Goal: Task Accomplishment & Management: Manage account settings

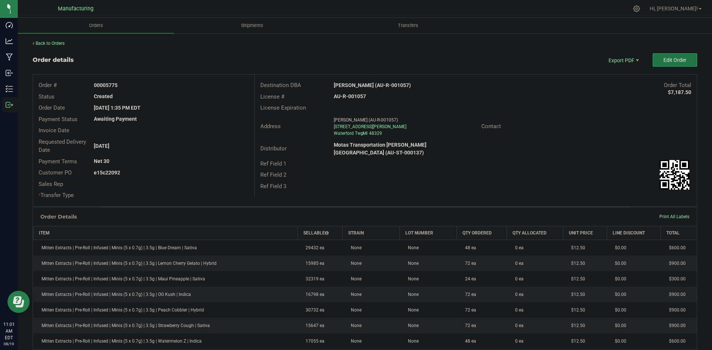
click at [664, 66] on button "Edit Order" at bounding box center [675, 59] width 45 height 13
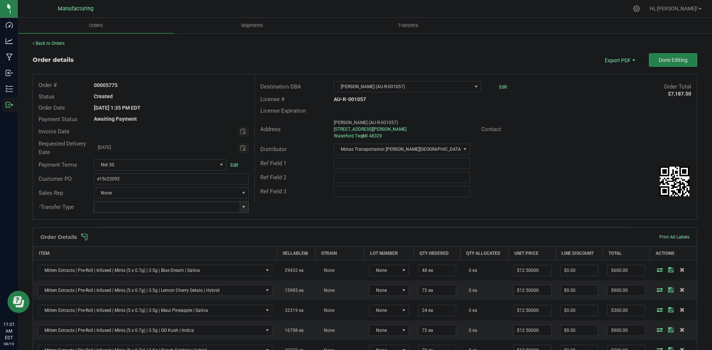
click at [242, 206] on span at bounding box center [244, 207] width 6 height 6
click at [133, 271] on li "Wholesale Transfer" at bounding box center [170, 269] width 153 height 13
type input "Wholesale Transfer"
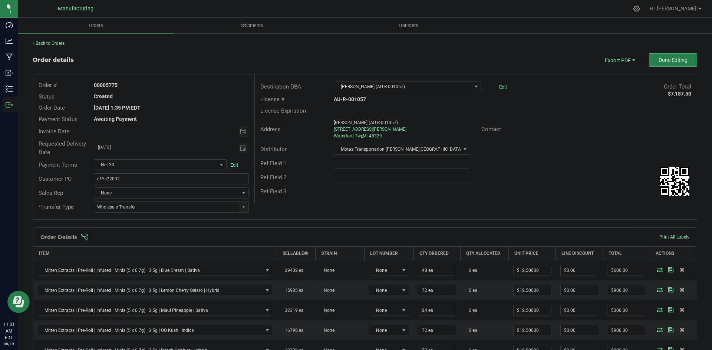
click at [297, 235] on span at bounding box center [413, 237] width 665 height 7
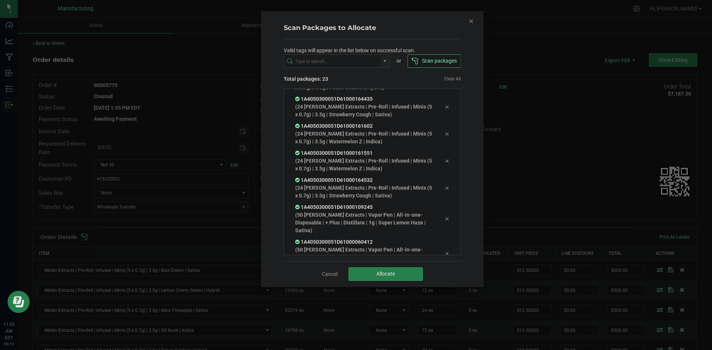
scroll to position [483, 0]
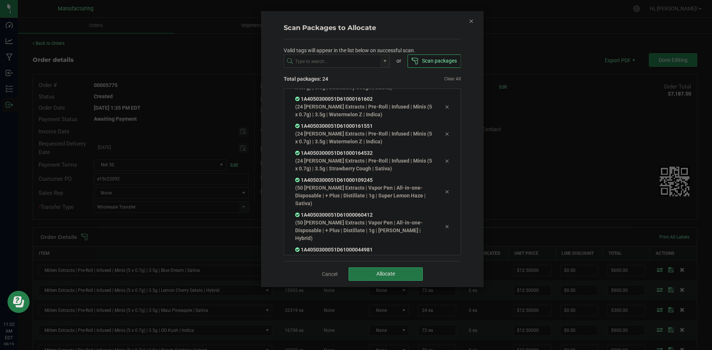
click at [388, 272] on span "Allocate" at bounding box center [385, 274] width 19 height 6
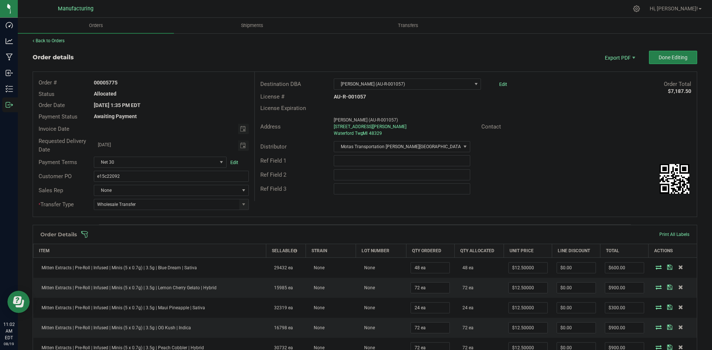
scroll to position [0, 0]
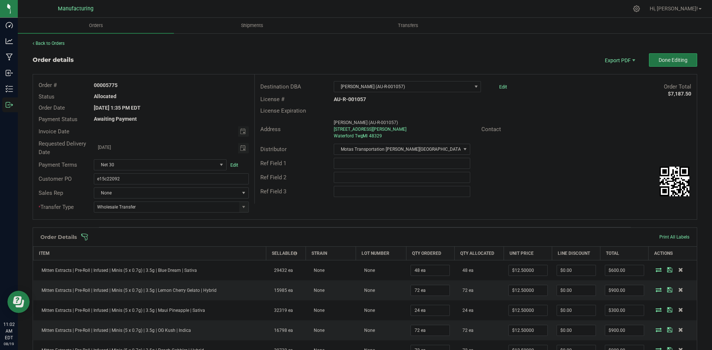
click at [663, 66] on button "Done Editing" at bounding box center [673, 59] width 48 height 13
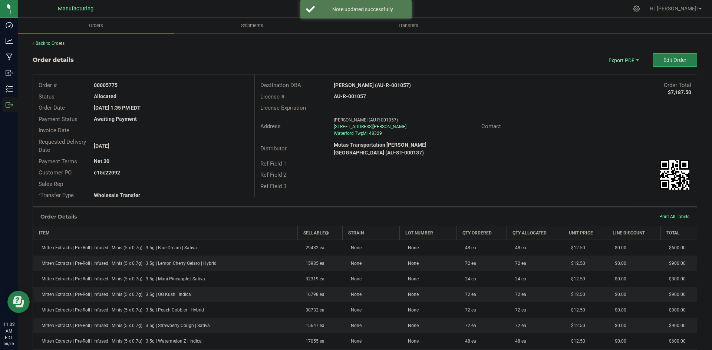
click at [376, 86] on strong "Moses Roses Waterford (AU-R-001057)" at bounding box center [372, 85] width 77 height 6
copy strong "Moses Roses Waterford (AU-R-001057)"
click at [359, 94] on strong "AU-R-001057" at bounding box center [350, 96] width 32 height 6
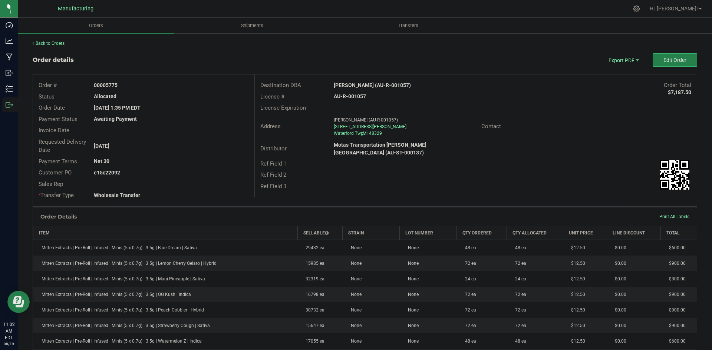
click at [359, 94] on strong "AU-R-001057" at bounding box center [350, 96] width 32 height 6
copy strong "AU-R-001057"
drag, startPoint x: 105, startPoint y: 83, endPoint x: 233, endPoint y: 90, distance: 128.1
click at [216, 89] on div "Order # 00005775" at bounding box center [143, 85] width 221 height 11
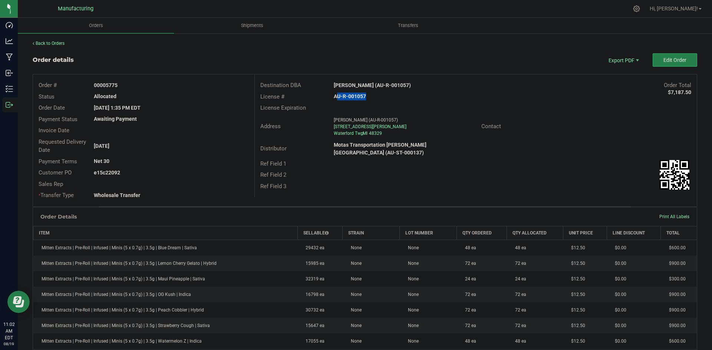
copy strong "5775"
drag, startPoint x: 105, startPoint y: 173, endPoint x: 189, endPoint y: 173, distance: 83.8
click at [182, 172] on div "e15c22092" at bounding box center [171, 173] width 166 height 8
copy strong "22092"
click at [621, 72] on span "Packing List PDF" at bounding box center [619, 72] width 46 height 11
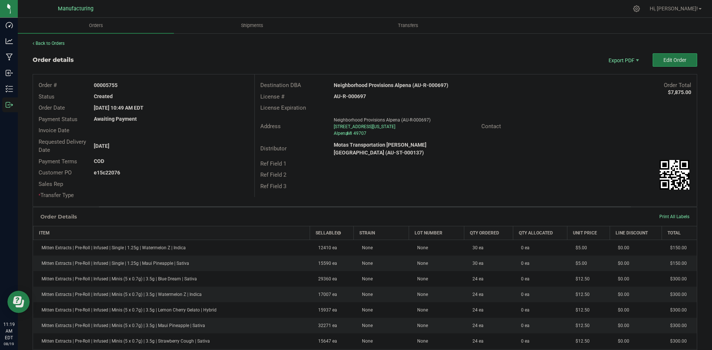
click at [690, 60] on button "Edit Order" at bounding box center [675, 59] width 45 height 13
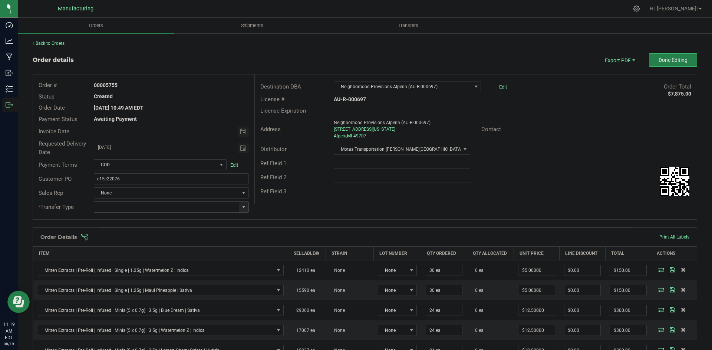
click at [241, 207] on span at bounding box center [244, 207] width 6 height 6
click at [126, 273] on li "Wholesale Transfer" at bounding box center [170, 269] width 153 height 13
type input "Wholesale Transfer"
click at [300, 204] on div "Order # 00005755 Status Created Order Date Aug 18, 2025 10:49 AM EDT Payment St…" at bounding box center [365, 147] width 664 height 145
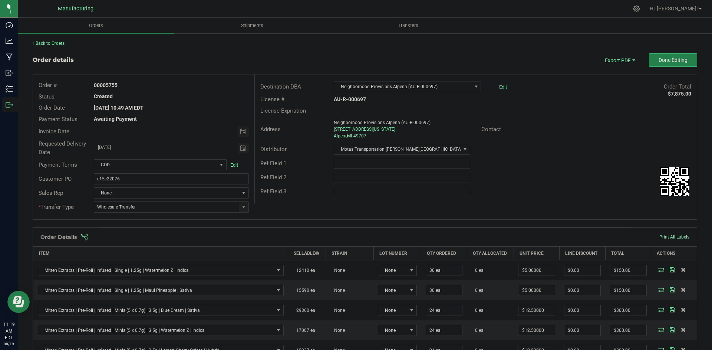
click at [292, 238] on span at bounding box center [413, 237] width 665 height 7
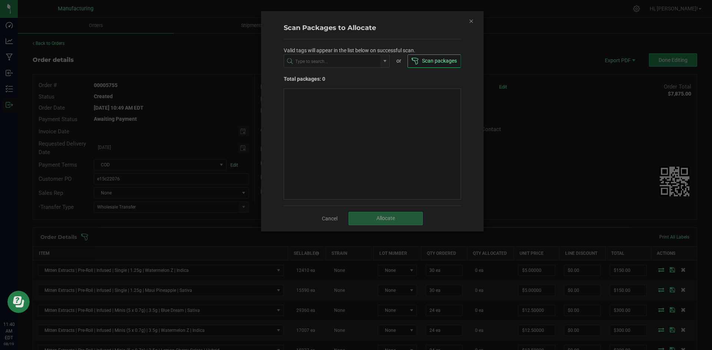
click at [471, 22] on icon "Close" at bounding box center [471, 20] width 5 height 9
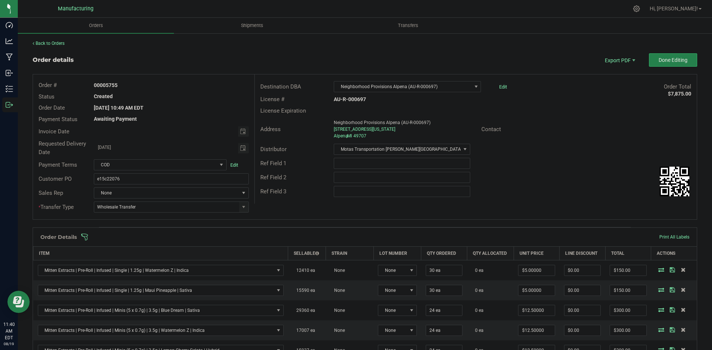
click at [416, 237] on span at bounding box center [413, 237] width 665 height 7
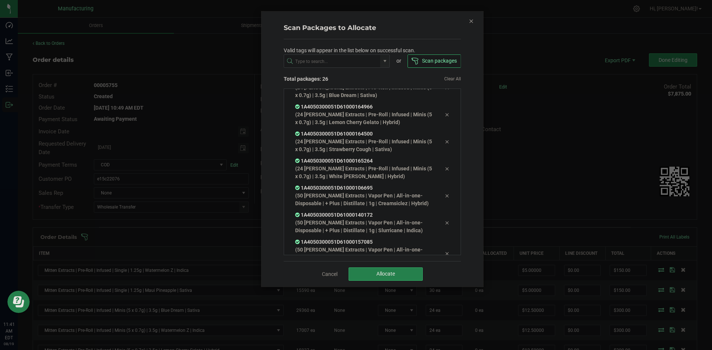
scroll to position [580, 0]
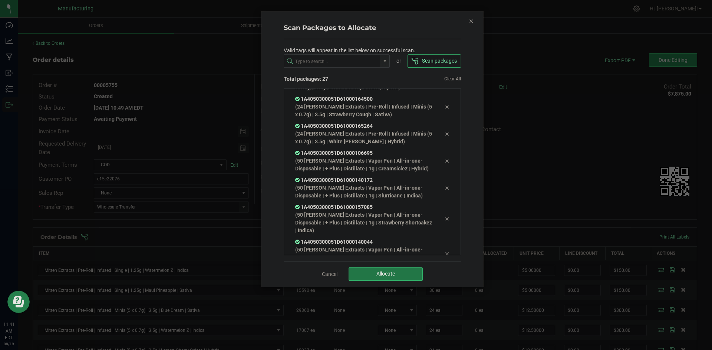
click at [400, 277] on button "Allocate" at bounding box center [386, 274] width 74 height 13
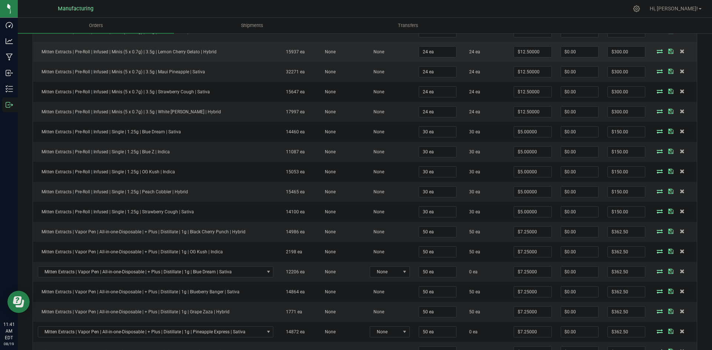
scroll to position [148, 0]
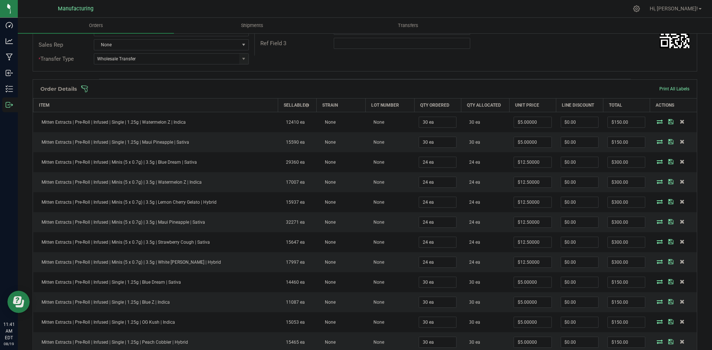
click at [477, 93] on div "Order Details Print All Labels" at bounding box center [365, 89] width 664 height 19
click at [478, 89] on span at bounding box center [413, 88] width 665 height 7
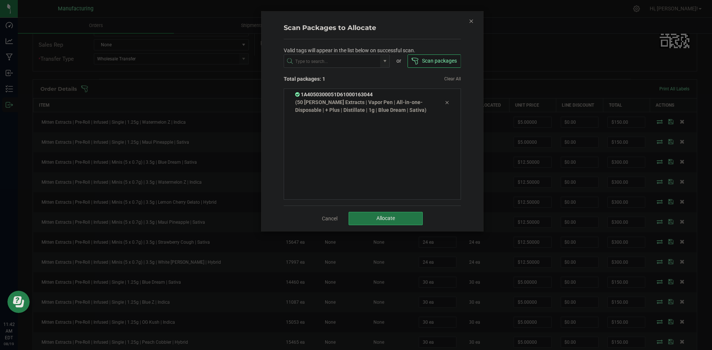
click at [405, 217] on button "Allocate" at bounding box center [386, 218] width 74 height 13
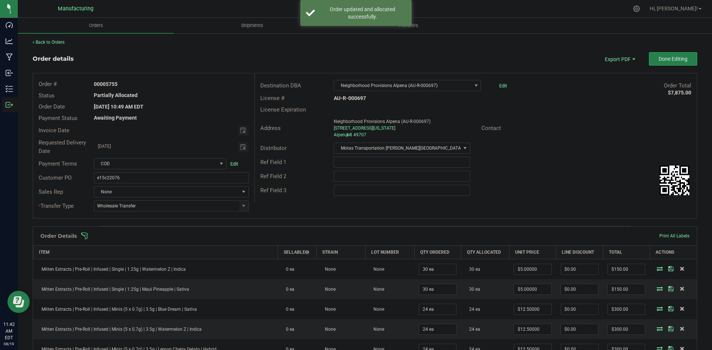
scroll to position [0, 0]
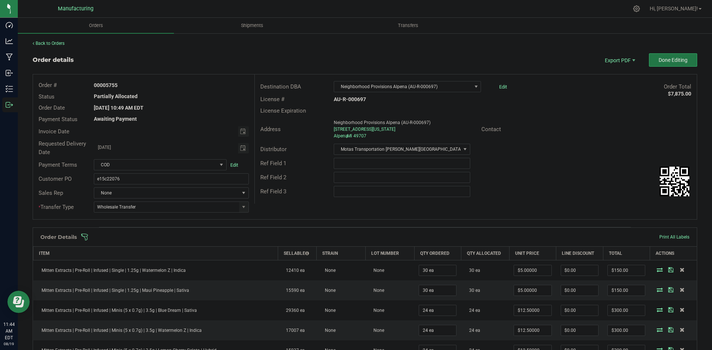
click at [678, 63] on span "Done Editing" at bounding box center [673, 60] width 29 height 6
click at [671, 61] on span "Done Editing" at bounding box center [673, 60] width 29 height 6
click at [244, 205] on span at bounding box center [244, 207] width 6 height 6
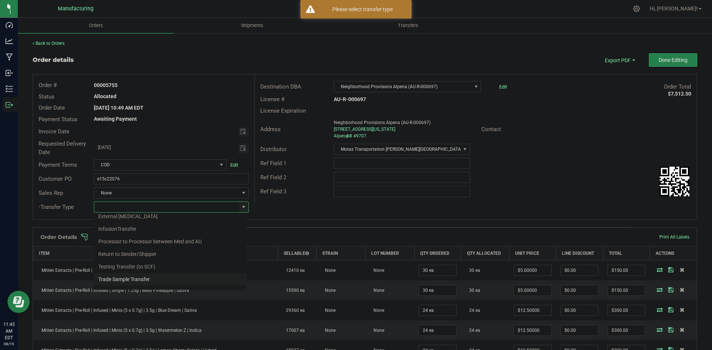
scroll to position [52, 0]
click at [141, 265] on li "Wholesale Transfer" at bounding box center [170, 269] width 153 height 13
type input "Wholesale Transfer"
click at [300, 203] on div "Destination DBA Neighborhood Provisions Alpena (AU-R-000697) Edit Order Total $…" at bounding box center [475, 139] width 442 height 129
click at [674, 60] on span "Done Editing" at bounding box center [673, 60] width 29 height 6
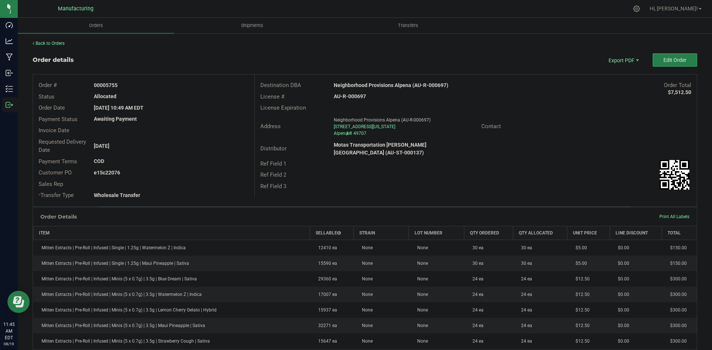
click at [401, 83] on strong "Neighborhood Provisions Alpena (AU-R-000697)" at bounding box center [391, 85] width 115 height 6
copy strong "Neighborhood Provisions Alpena (AU-R-000697)"
click at [343, 98] on strong "AU-R-000697" at bounding box center [350, 96] width 32 height 6
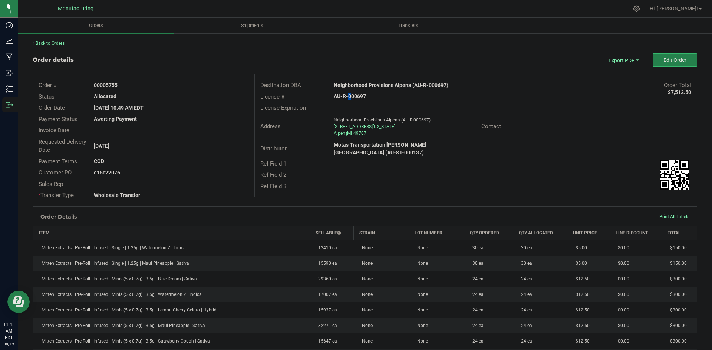
click at [343, 98] on strong "AU-R-000697" at bounding box center [350, 96] width 32 height 6
copy strong "AU-R-000697"
drag, startPoint x: 106, startPoint y: 83, endPoint x: 232, endPoint y: 85, distance: 126.5
click at [214, 84] on div "00005755" at bounding box center [171, 86] width 166 height 8
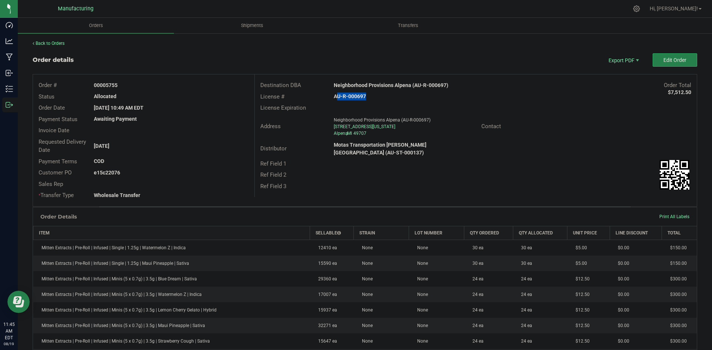
copy strong "5755"
drag, startPoint x: 106, startPoint y: 173, endPoint x: 165, endPoint y: 176, distance: 59.4
click at [152, 175] on div "e15c22076" at bounding box center [171, 173] width 166 height 8
copy strong "22076"
click at [609, 71] on span "Packing List PDF" at bounding box center [619, 72] width 46 height 11
